Goal: Use online tool/utility: Utilize a website feature to perform a specific function

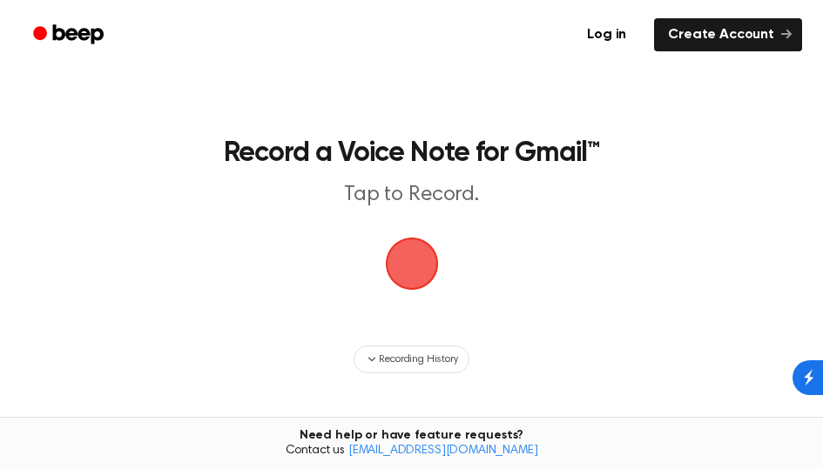
click at [415, 269] on span "button" at bounding box center [411, 264] width 90 height 90
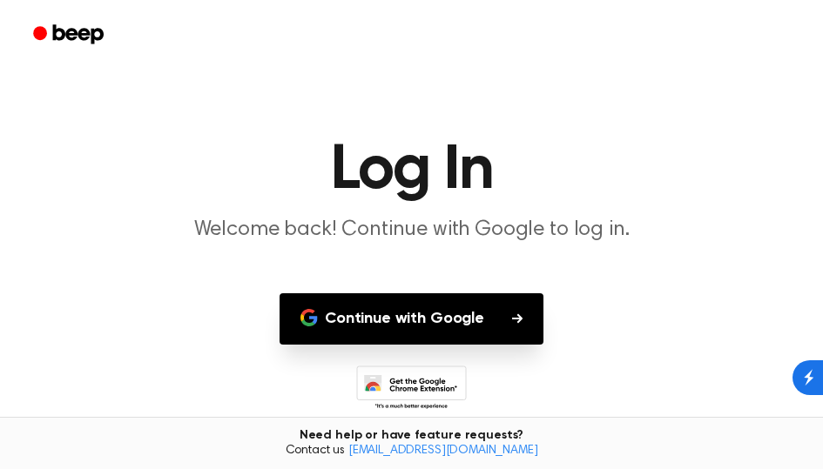
click at [444, 324] on button "Continue with Google" at bounding box center [411, 318] width 264 height 51
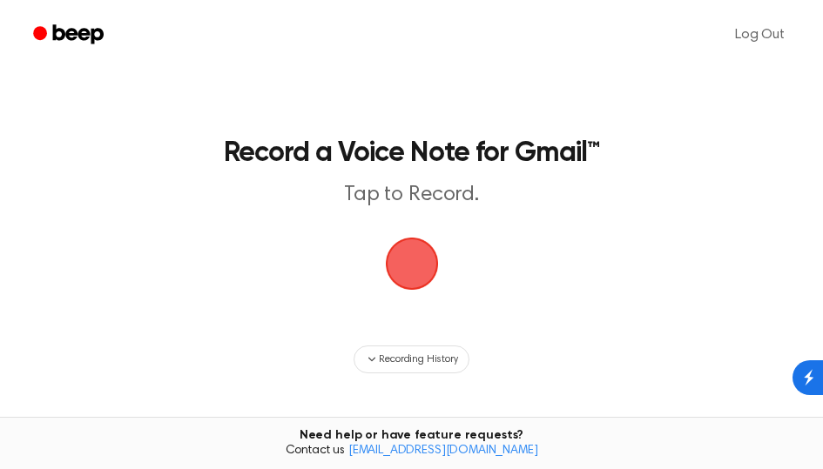
click at [411, 264] on span "button" at bounding box center [411, 263] width 75 height 75
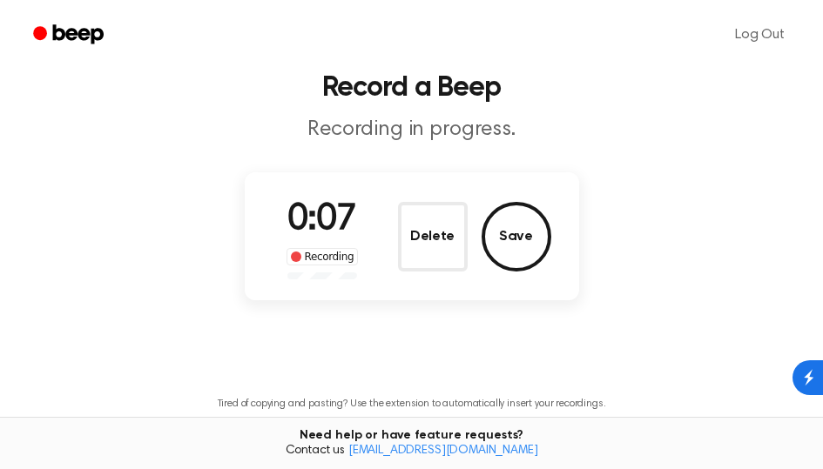
scroll to position [50, 0]
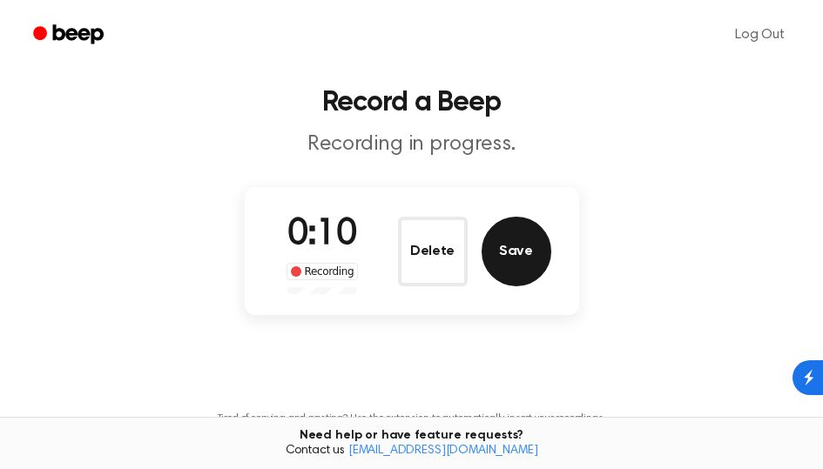
click at [504, 258] on button "Save" at bounding box center [516, 252] width 70 height 70
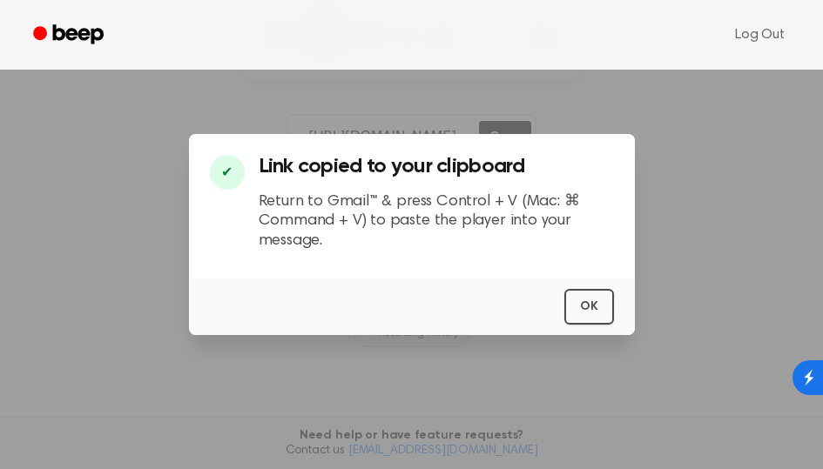
scroll to position [284, 0]
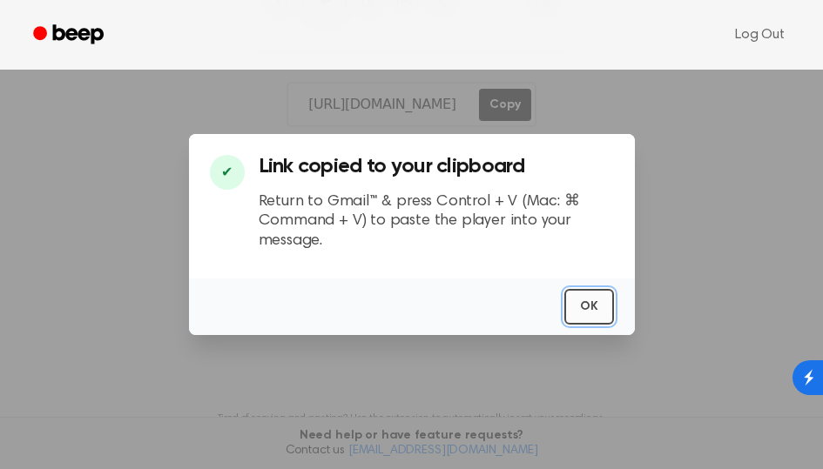
click at [584, 304] on button "OK" at bounding box center [589, 307] width 50 height 36
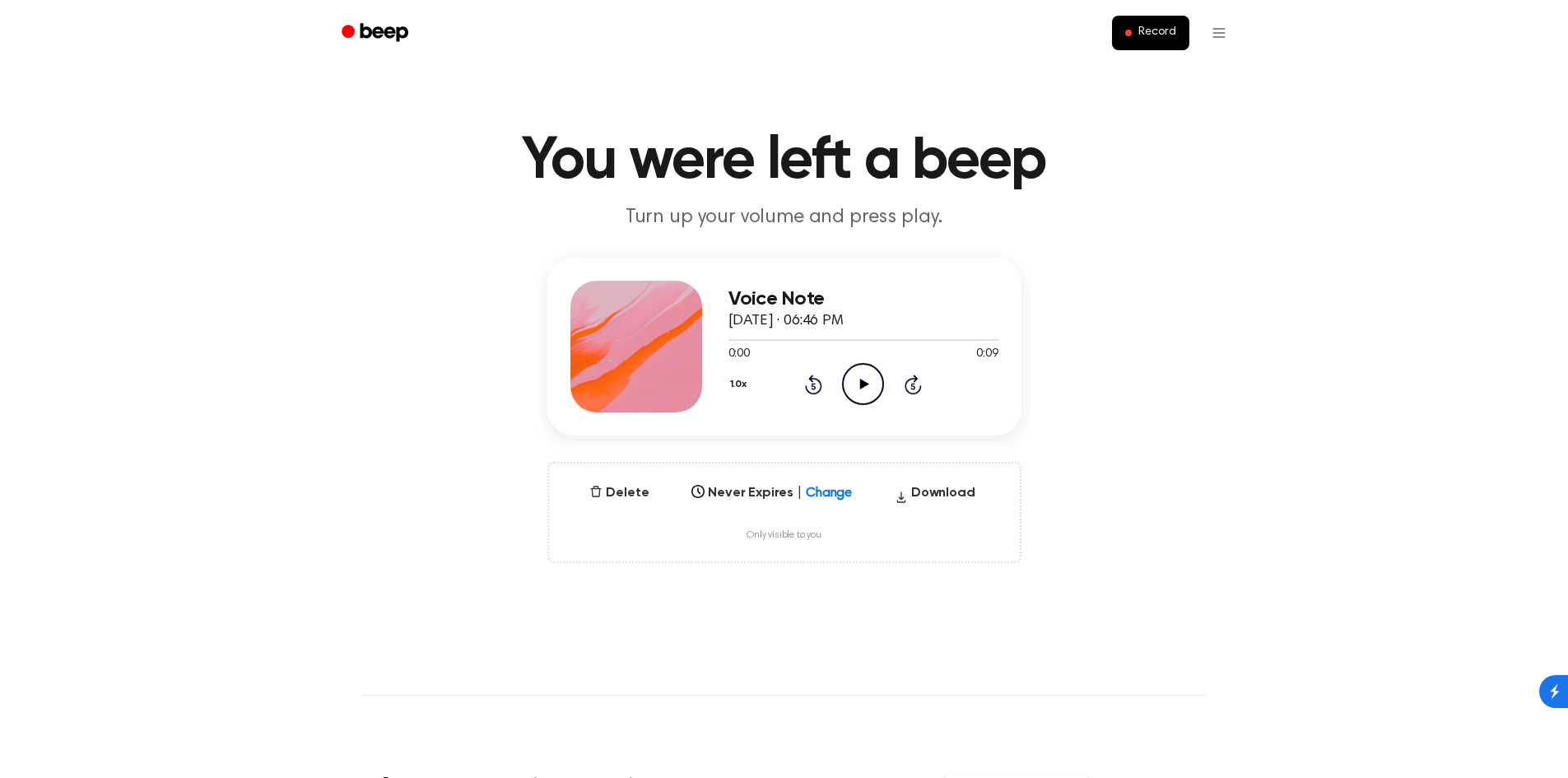
click at [861, 387] on icon at bounding box center [865, 383] width 9 height 10
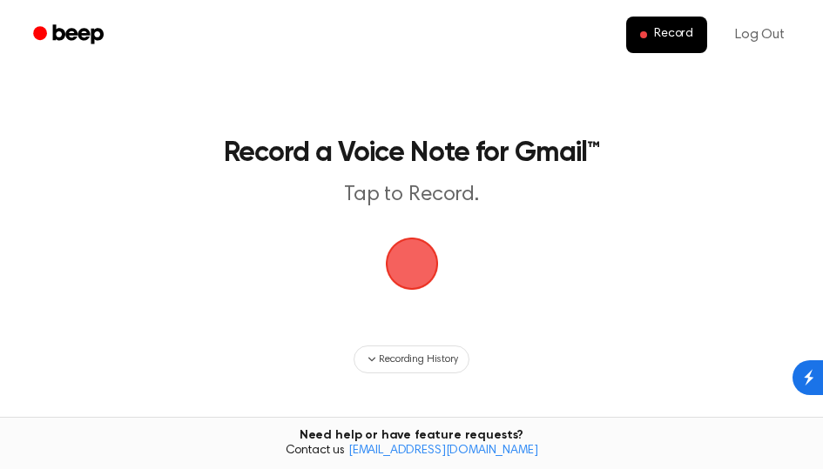
click at [409, 270] on span "button" at bounding box center [411, 264] width 53 height 53
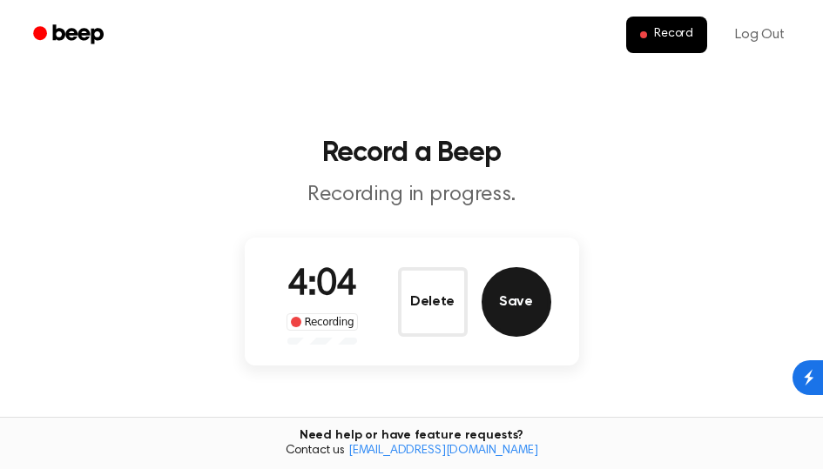
click at [521, 312] on button "Save" at bounding box center [516, 302] width 70 height 70
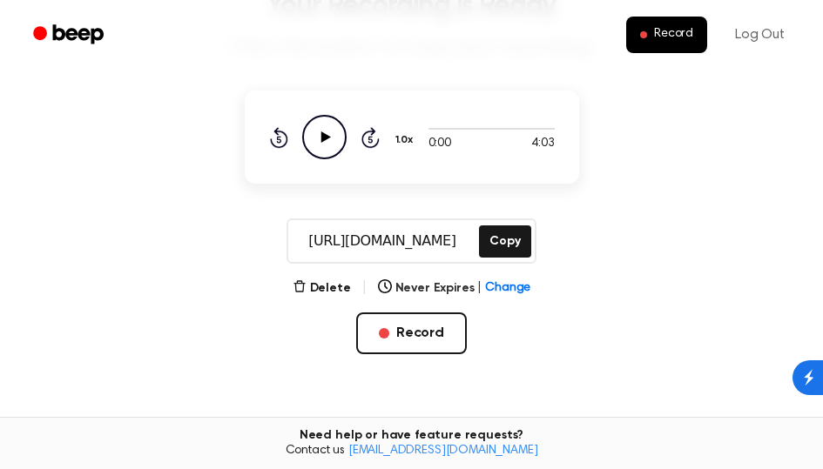
scroll to position [149, 0]
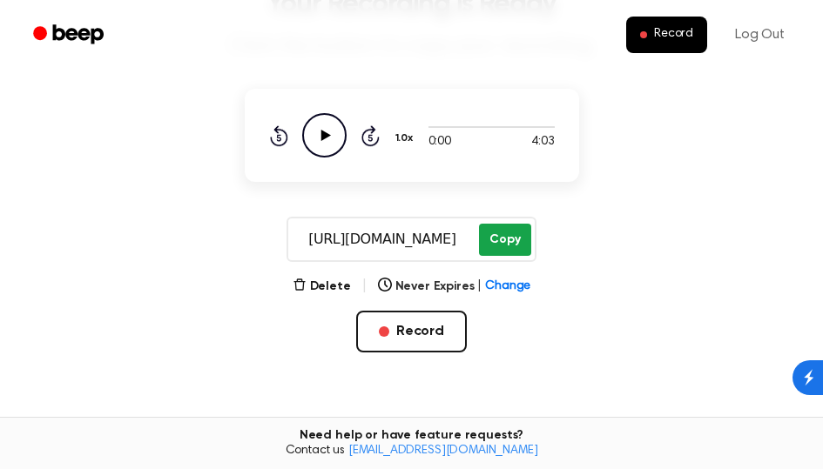
click at [495, 245] on button "Copy" at bounding box center [504, 240] width 51 height 32
